Goal: Complete application form: Complete application form

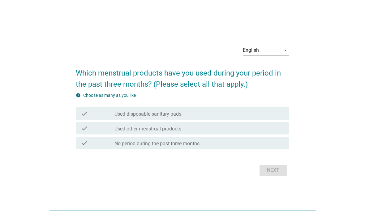
click at [271, 55] on div "English" at bounding box center [261, 50] width 38 height 10
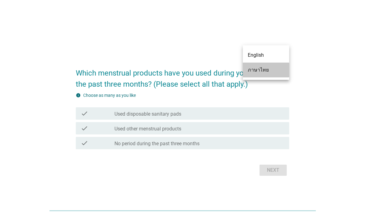
click at [272, 72] on div "ภาษาไทย" at bounding box center [265, 69] width 36 height 7
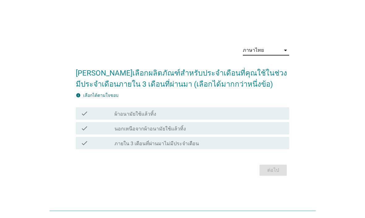
click at [268, 116] on div "check_box_outline_blank ผ้าอนามัยใช้แล้วทิ้ง" at bounding box center [199, 113] width 170 height 7
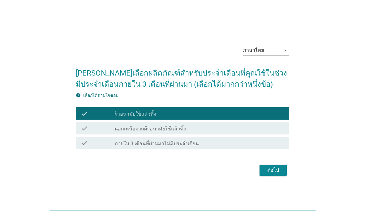
click at [277, 170] on div "ต่อไป" at bounding box center [272, 170] width 17 height 7
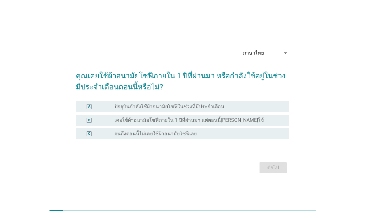
click at [272, 105] on div "radio_button_unchecked ปัจจุบันกำลังใช้ผ้าอนามัยโซฟีในช่วงที่มีประจำเดือน" at bounding box center [196, 107] width 165 height 6
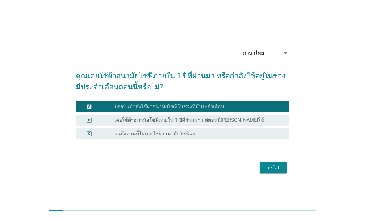
click at [275, 170] on div "ต่อไป" at bounding box center [272, 167] width 17 height 7
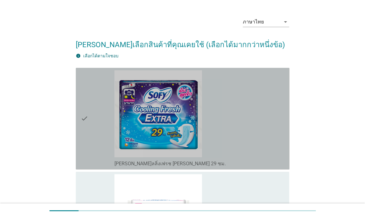
scroll to position [19, 0]
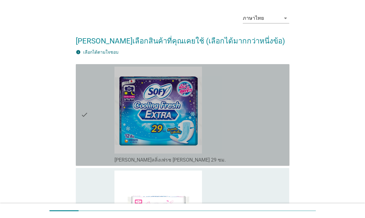
click at [266, 149] on div "check_box_outline_blank [PERSON_NAME]ลลิ่งเฟรช [PERSON_NAME] 29 ซม." at bounding box center [199, 115] width 170 height 97
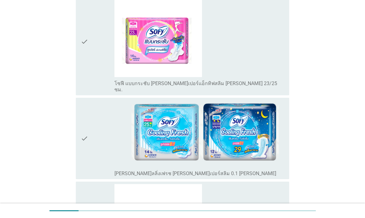
scroll to position [522, 0]
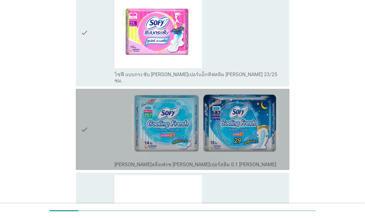
click at [271, 137] on img at bounding box center [199, 124] width 170 height 67
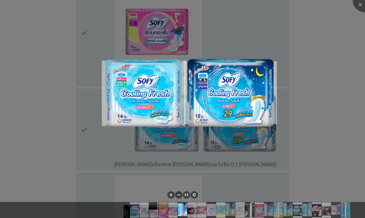
click at [337, 89] on div at bounding box center [182, 109] width 365 height 218
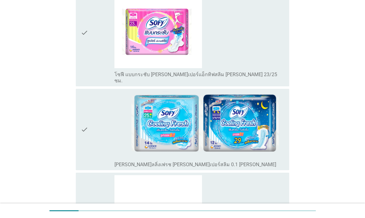
click at [256, 164] on div "check check_box_outline_blank [PERSON_NAME]ลลิ่งเฟรช [PERSON_NAME]เปอร์สลิม 0.1…" at bounding box center [182, 129] width 213 height 81
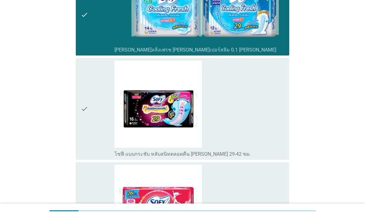
scroll to position [636, 0]
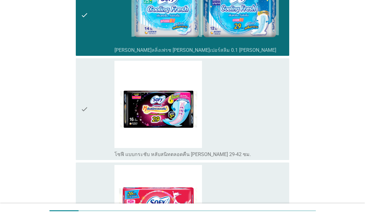
click at [94, 135] on div "check" at bounding box center [98, 109] width 34 height 97
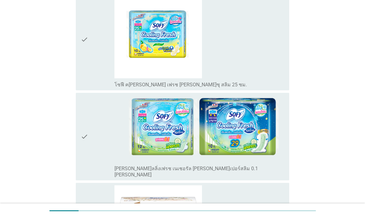
scroll to position [1022, 0]
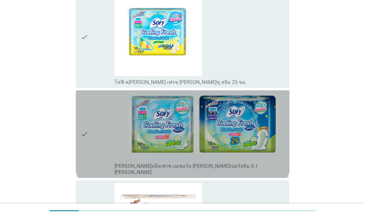
click at [103, 143] on div "check" at bounding box center [98, 134] width 34 height 83
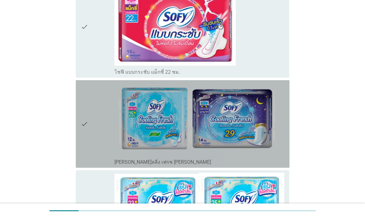
scroll to position [1404, 0]
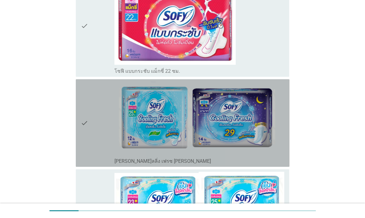
click at [88, 136] on icon "check" at bounding box center [84, 123] width 7 height 83
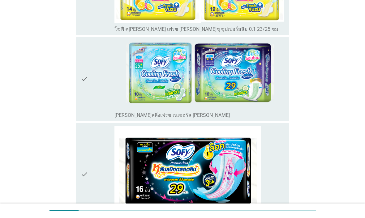
scroll to position [1634, 0]
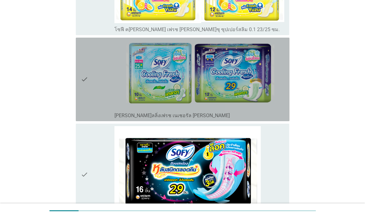
click at [95, 88] on div "check" at bounding box center [98, 79] width 34 height 79
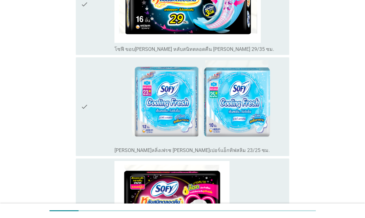
scroll to position [1806, 0]
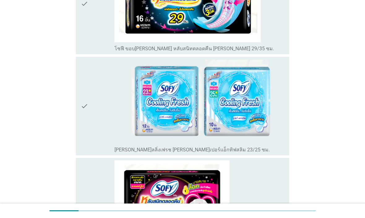
click at [88, 123] on div "check" at bounding box center [98, 106] width 34 height 94
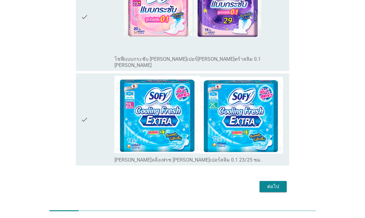
scroll to position [2209, 0]
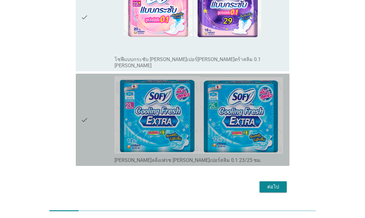
click at [88, 128] on icon "check" at bounding box center [84, 119] width 7 height 87
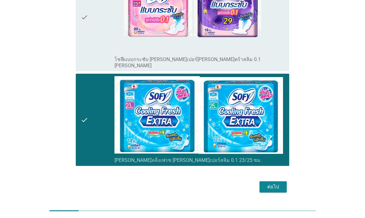
click at [284, 182] on button "ต่อไป" at bounding box center [272, 187] width 27 height 11
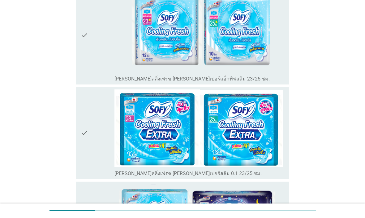
scroll to position [108, 0]
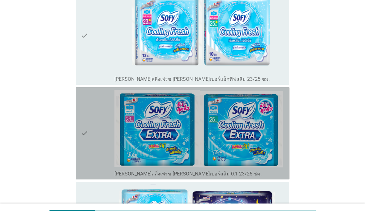
click at [87, 159] on icon "check" at bounding box center [84, 133] width 7 height 87
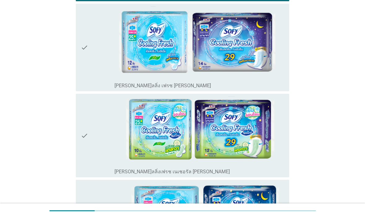
scroll to position [286, 0]
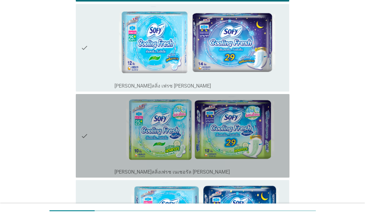
click at [92, 150] on div "check" at bounding box center [98, 136] width 34 height 79
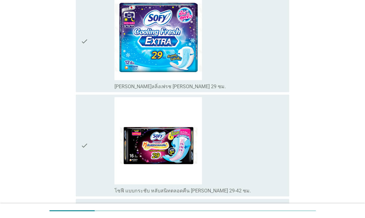
scroll to position [562, 0]
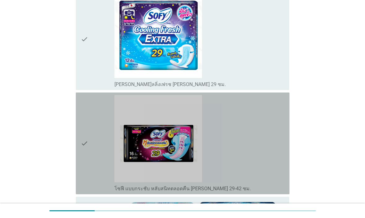
click at [94, 162] on div "check" at bounding box center [98, 143] width 34 height 97
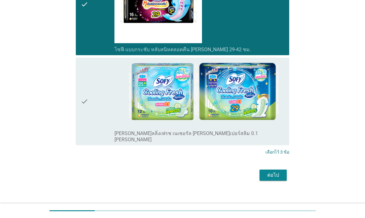
scroll to position [701, 0]
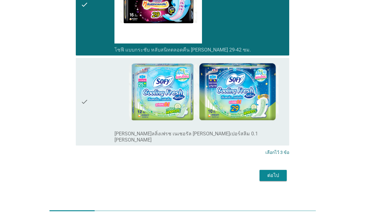
click at [94, 113] on div "check" at bounding box center [98, 102] width 34 height 83
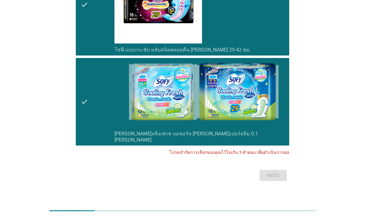
click at [284, 170] on div "ต่อไป" at bounding box center [182, 175] width 213 height 15
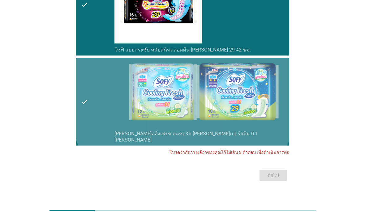
click at [95, 120] on div "check" at bounding box center [98, 102] width 34 height 83
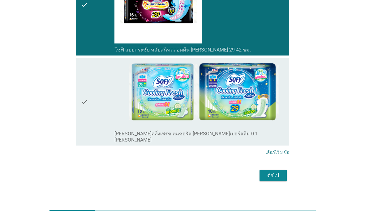
click at [277, 172] on div "ต่อไป" at bounding box center [272, 175] width 17 height 7
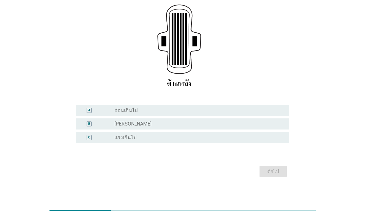
scroll to position [105, 0]
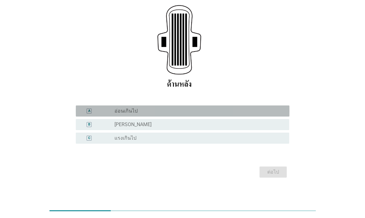
click at [281, 109] on div "radio_button_unchecked อ่อนเกินไป" at bounding box center [199, 111] width 170 height 6
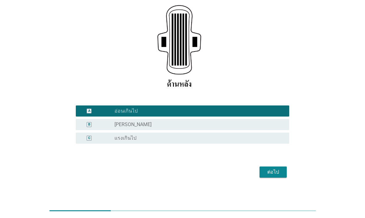
click at [275, 175] on div "ต่อไป" at bounding box center [272, 172] width 17 height 7
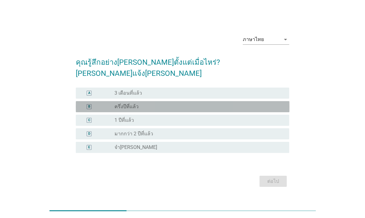
click at [276, 104] on div "radio_button_unchecked ครึ่งปีที่แล้ว" at bounding box center [196, 107] width 165 height 6
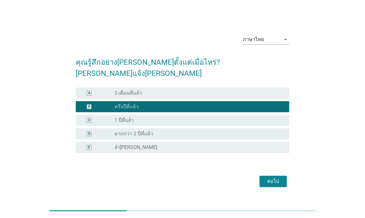
click at [277, 178] on div "ต่อไป" at bounding box center [272, 181] width 17 height 7
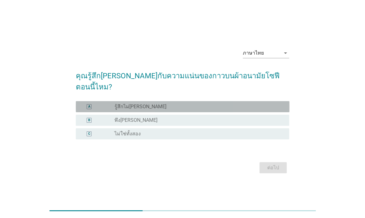
click at [280, 101] on div "A radio_button_unchecked รู้สึกไม่[PERSON_NAME]" at bounding box center [182, 106] width 213 height 11
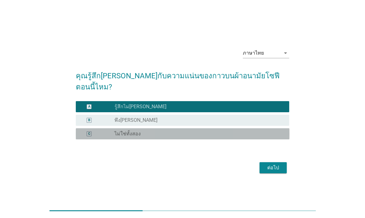
click at [269, 131] on div "radio_button_unchecked ไม่ใช่ทั้งสอง" at bounding box center [196, 134] width 165 height 6
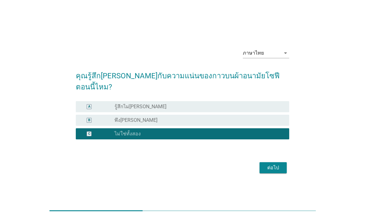
click at [279, 162] on button "ต่อไป" at bounding box center [272, 167] width 27 height 11
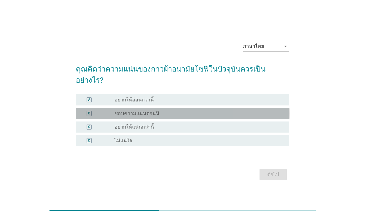
click at [275, 111] on div "radio_button_unchecked ชอบความแน่นตอนนี" at bounding box center [196, 114] width 165 height 6
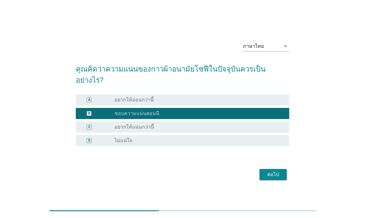
click at [278, 167] on div "ต่อไป" at bounding box center [182, 174] width 213 height 15
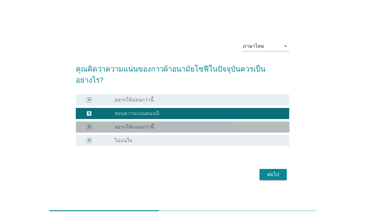
click at [268, 124] on div "radio_button_unchecked อยากให้แน่นกว่านี้" at bounding box center [196, 127] width 165 height 6
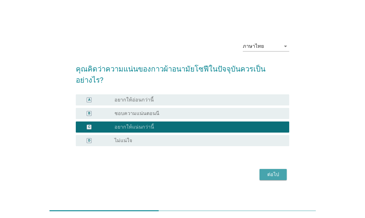
click at [274, 171] on div "ต่อไป" at bounding box center [272, 174] width 17 height 7
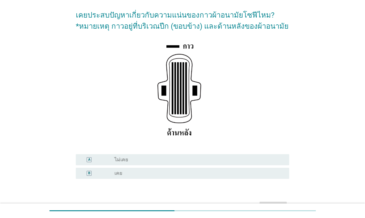
scroll to position [46, 0]
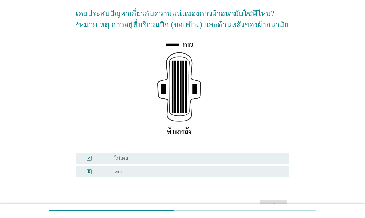
click at [270, 173] on div "radio_button_unchecked เคย" at bounding box center [196, 172] width 165 height 6
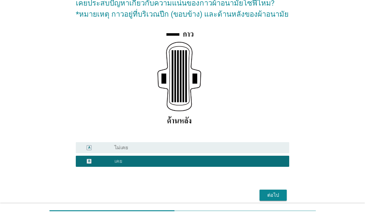
scroll to position [58, 0]
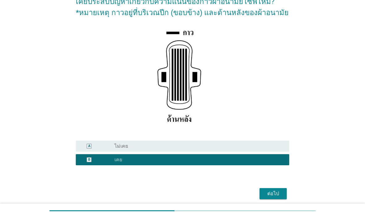
click at [276, 193] on div "ต่อไป" at bounding box center [272, 193] width 17 height 7
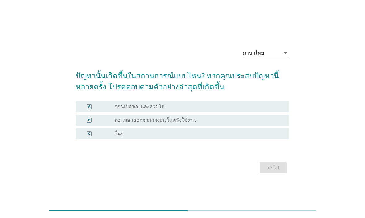
click at [270, 120] on div "radio_button_unchecked ตอนลอกออกจากกางเกงในหลังใช้งาน" at bounding box center [196, 120] width 165 height 6
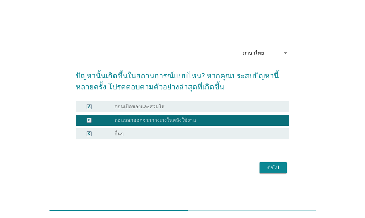
click at [276, 164] on div "ต่อไป" at bounding box center [272, 167] width 17 height 7
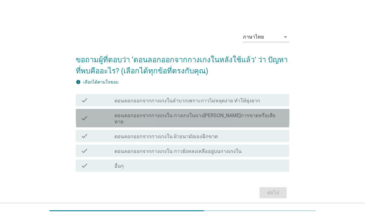
click at [273, 116] on div "check_box_outline_blank ตอนลอกออกจากกางเกงใน กางเกงในบาง[PERSON_NAME]การขาดหรือ…" at bounding box center [199, 119] width 170 height 14
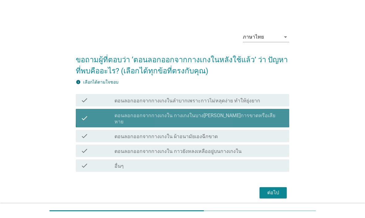
click at [274, 116] on div "check_box_outline_blank ตอนลอกออกจากกางเกงใน กางเกงในบาง[PERSON_NAME]การขาดหรือ…" at bounding box center [199, 119] width 170 height 14
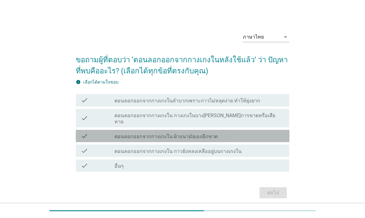
click at [266, 133] on div "check_box_outline_blank ตอนลอกออกจากกางเกงใน ผ้าอนามัยเองฉีกขาด" at bounding box center [199, 136] width 170 height 7
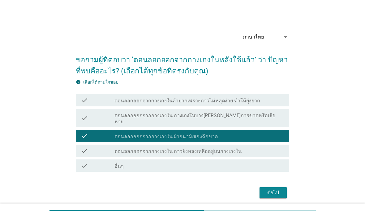
click at [273, 189] on div "ต่อไป" at bounding box center [272, 192] width 17 height 7
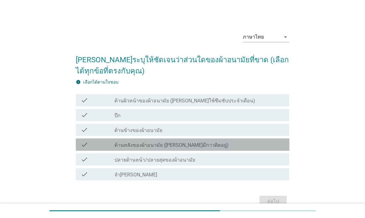
click at [256, 148] on div "check_box_outline_blank ด้านหลังของผ้าอนามัย ([PERSON_NAME]มีกาวติดอยู่)" at bounding box center [199, 144] width 170 height 7
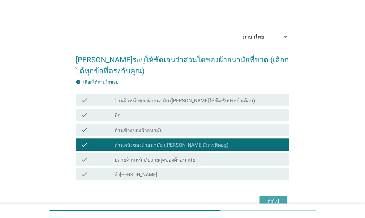
click at [278, 200] on div "ต่อไป" at bounding box center [272, 201] width 17 height 7
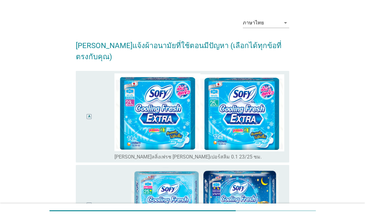
scroll to position [15, 0]
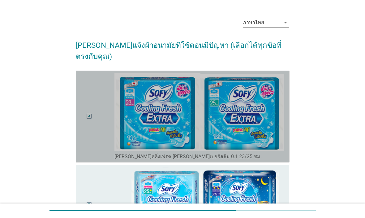
click at [268, 133] on img at bounding box center [199, 112] width 170 height 78
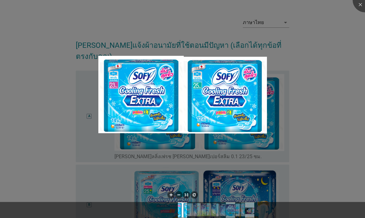
click at [340, 86] on div at bounding box center [182, 109] width 365 height 218
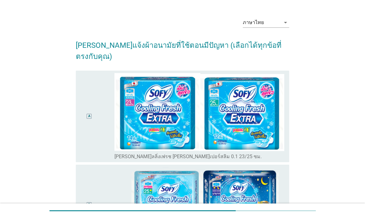
click at [81, 141] on div "A" at bounding box center [89, 116] width 17 height 87
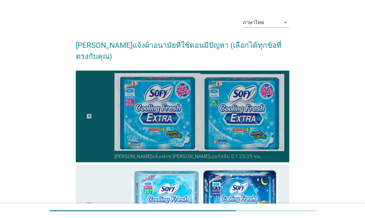
click at [93, 134] on div "A" at bounding box center [89, 116] width 17 height 87
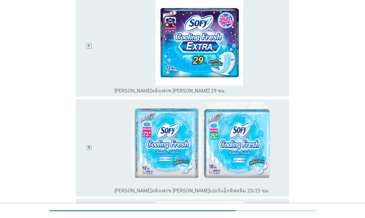
scroll to position [531, 0]
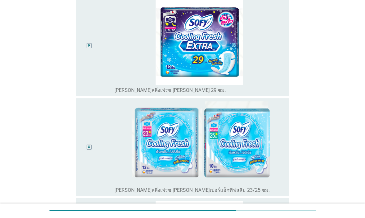
click at [89, 141] on div "G" at bounding box center [89, 147] width 17 height 93
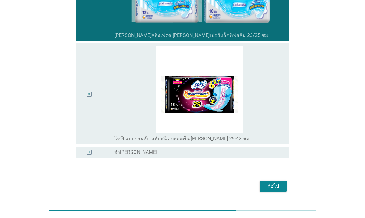
scroll to position [686, 0]
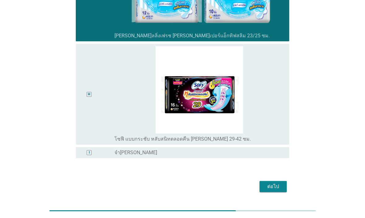
click at [276, 181] on button "ต่อไป" at bounding box center [272, 186] width 27 height 11
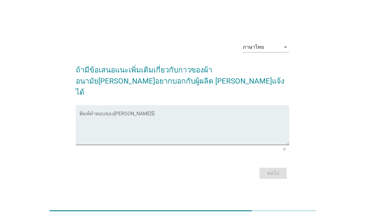
click at [270, 119] on textarea "พิมพ์คำตอบของคุณ ที่นี่" at bounding box center [184, 129] width 210 height 32
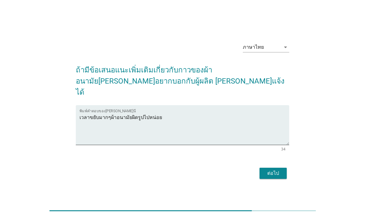
click at [278, 125] on textarea "เวลาขยับมากๆผ้าอนามัยผิดรูปไปหน่อย" at bounding box center [184, 129] width 210 height 32
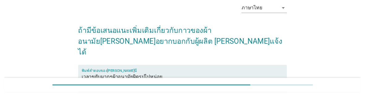
scroll to position [29, 0]
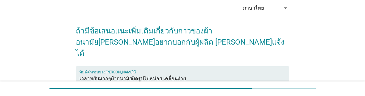
type textarea "เวลาขยับมากๆผ้าอนามัยผิดรูปไปหน่อย เคลื่อนง่าย"
click at [341, 59] on div "ภาษาไทย arrow_drop_down ถ้ามีข้อเสนอแนะเพิ่มเติมเกี่ยวกับกาวของผ้าอนามัย[PERSON…" at bounding box center [182, 70] width 335 height 154
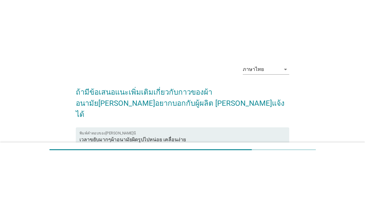
scroll to position [0, 0]
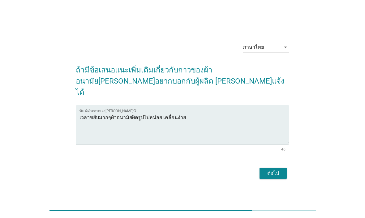
click at [273, 170] on div "ต่อไป" at bounding box center [272, 173] width 17 height 7
